Goal: Task Accomplishment & Management: Use online tool/utility

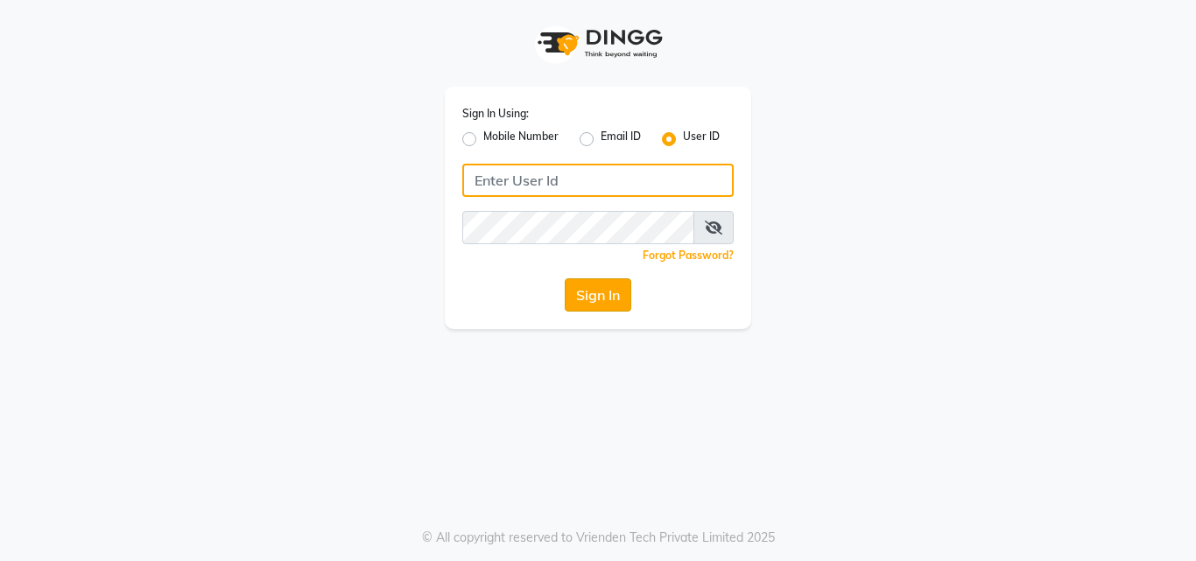
type input "dikshit@123"
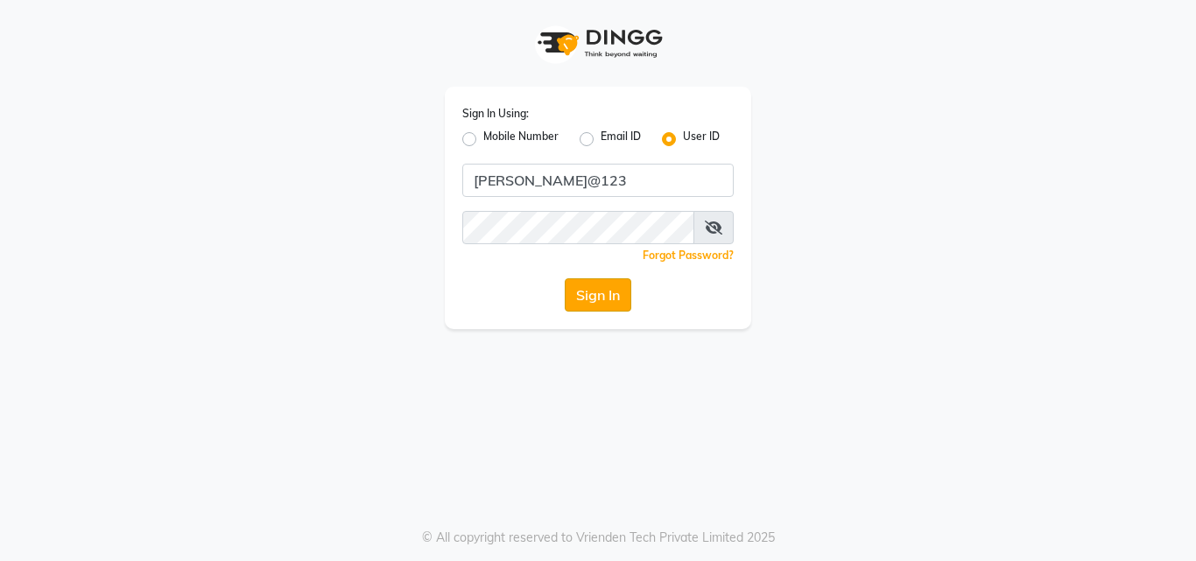
click at [592, 287] on button "Sign In" at bounding box center [598, 294] width 67 height 33
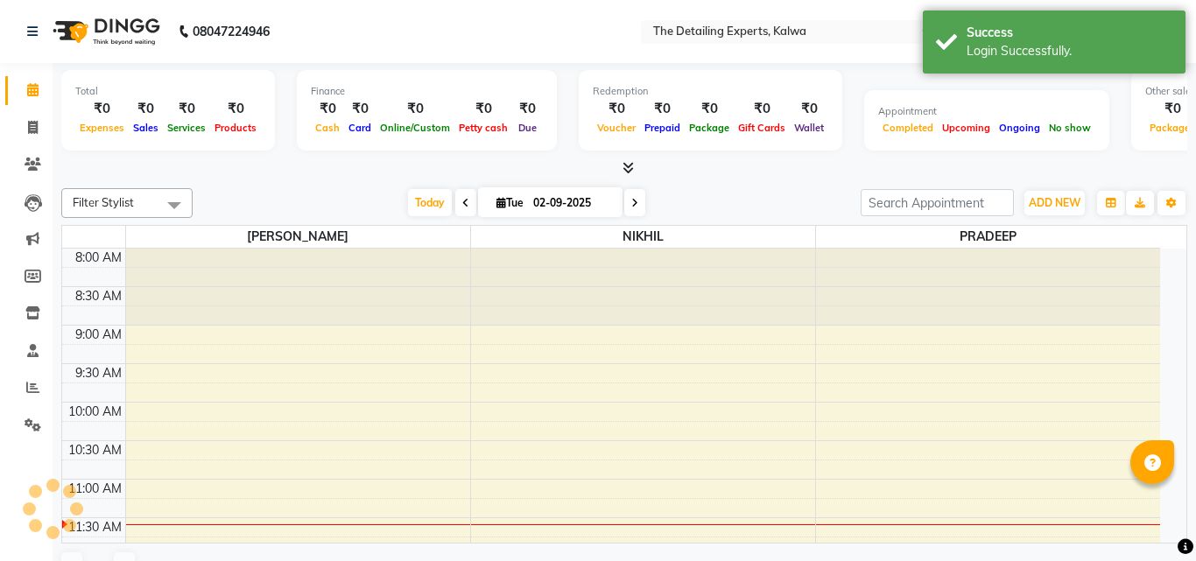
select select "en"
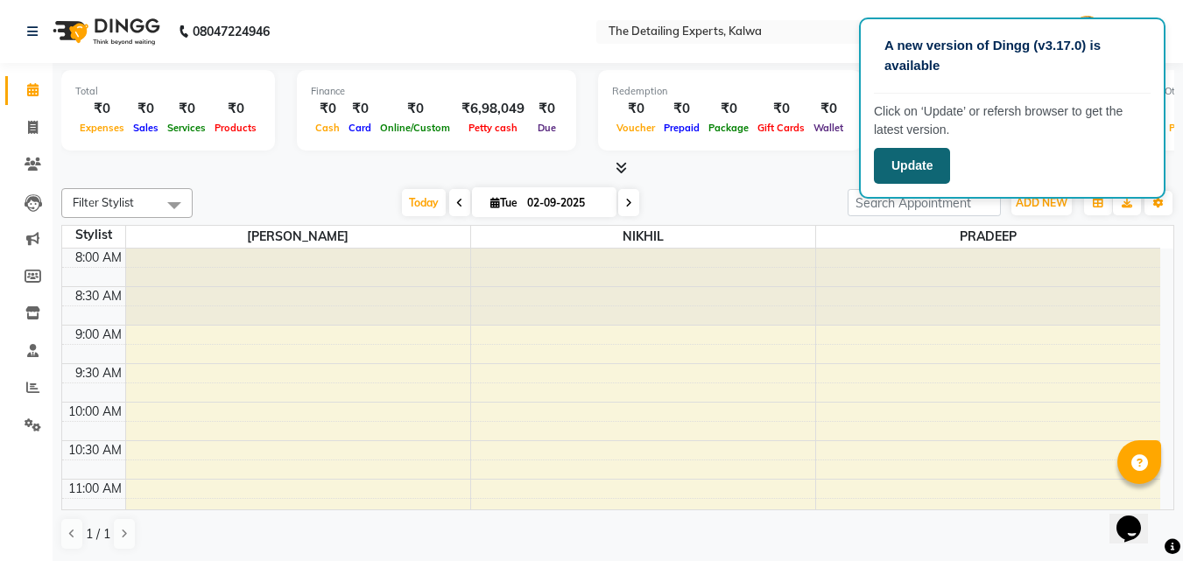
click at [910, 160] on button "Update" at bounding box center [912, 166] width 76 height 36
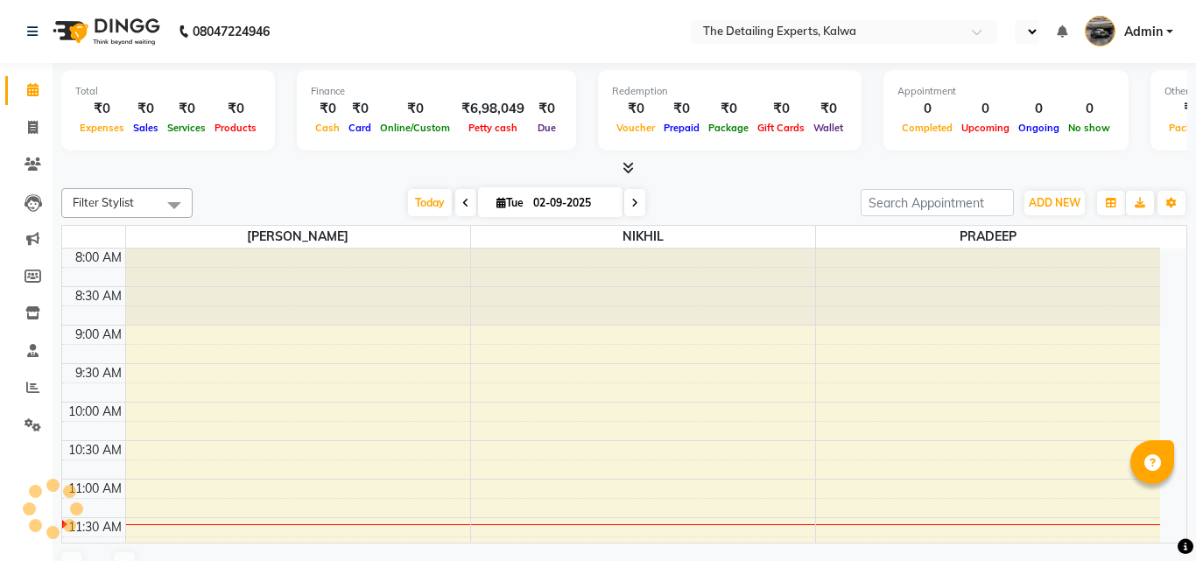
select select "en"
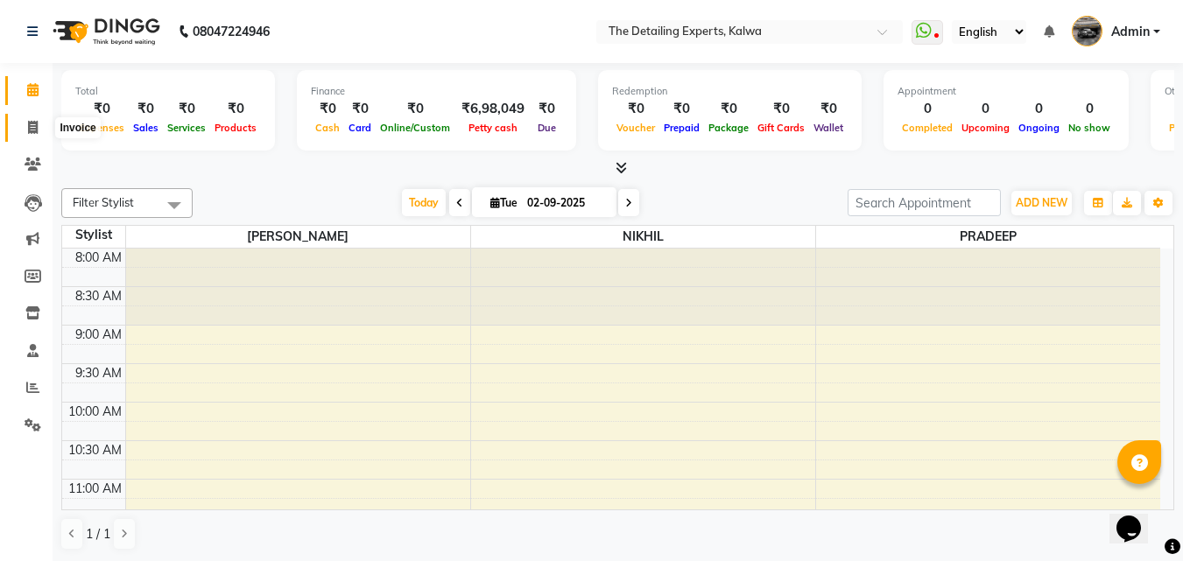
click at [28, 132] on icon at bounding box center [33, 127] width 10 height 13
select select "7451"
select select "service"
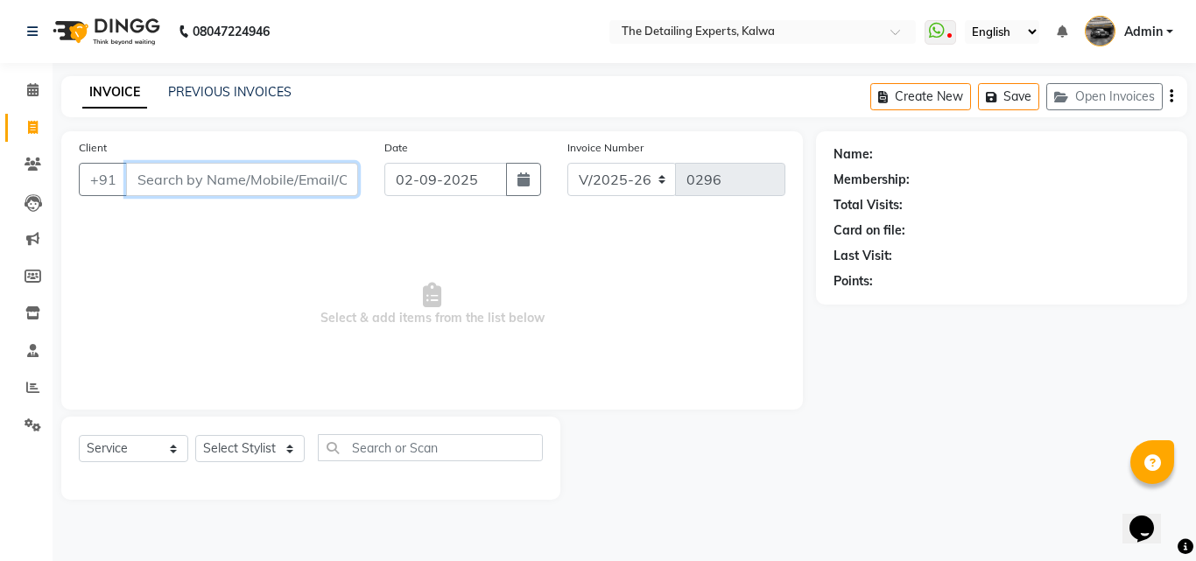
click at [255, 169] on input "Client" at bounding box center [242, 179] width 232 height 33
click at [954, 29] on span at bounding box center [941, 32] width 32 height 25
